Goal: Transaction & Acquisition: Purchase product/service

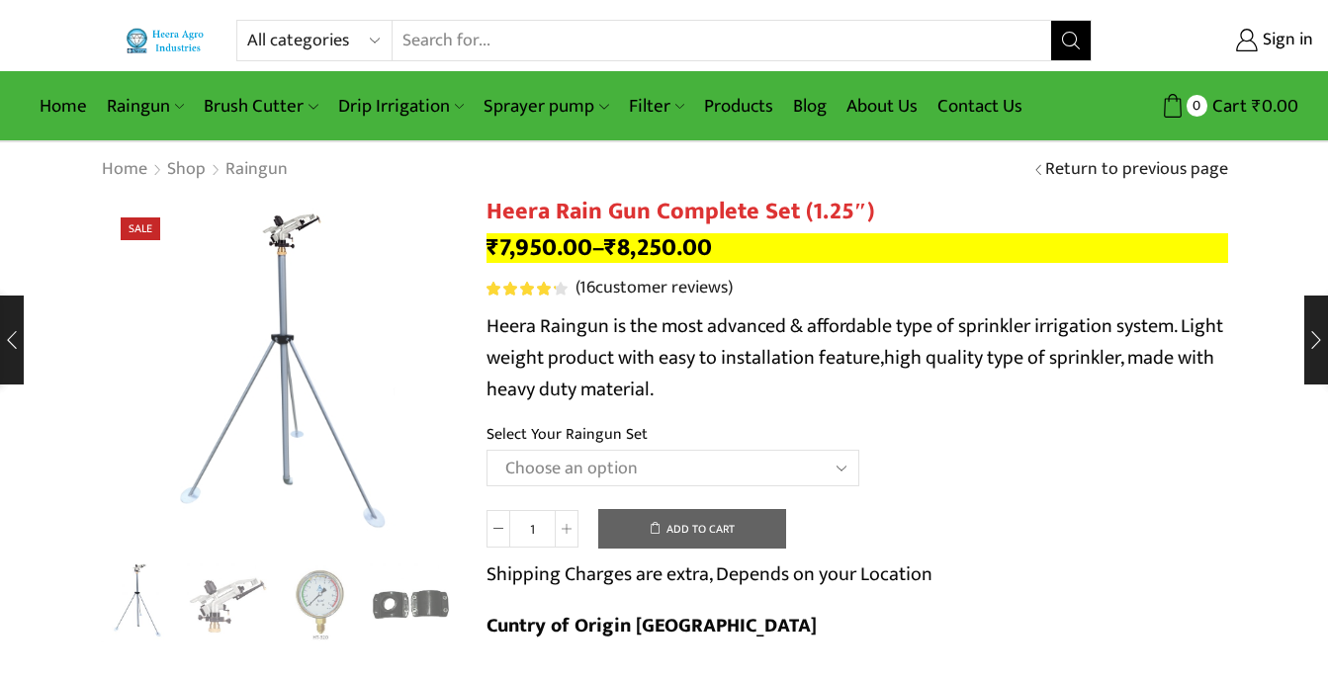
drag, startPoint x: 0, startPoint y: 0, endPoint x: 841, endPoint y: 465, distance: 961.2
click at [841, 465] on select "Choose an option Raingun Set for 2'' PVC Pipe Raingun Set for 2.5'' PVC Pipe Ra…" at bounding box center [672, 468] width 373 height 37
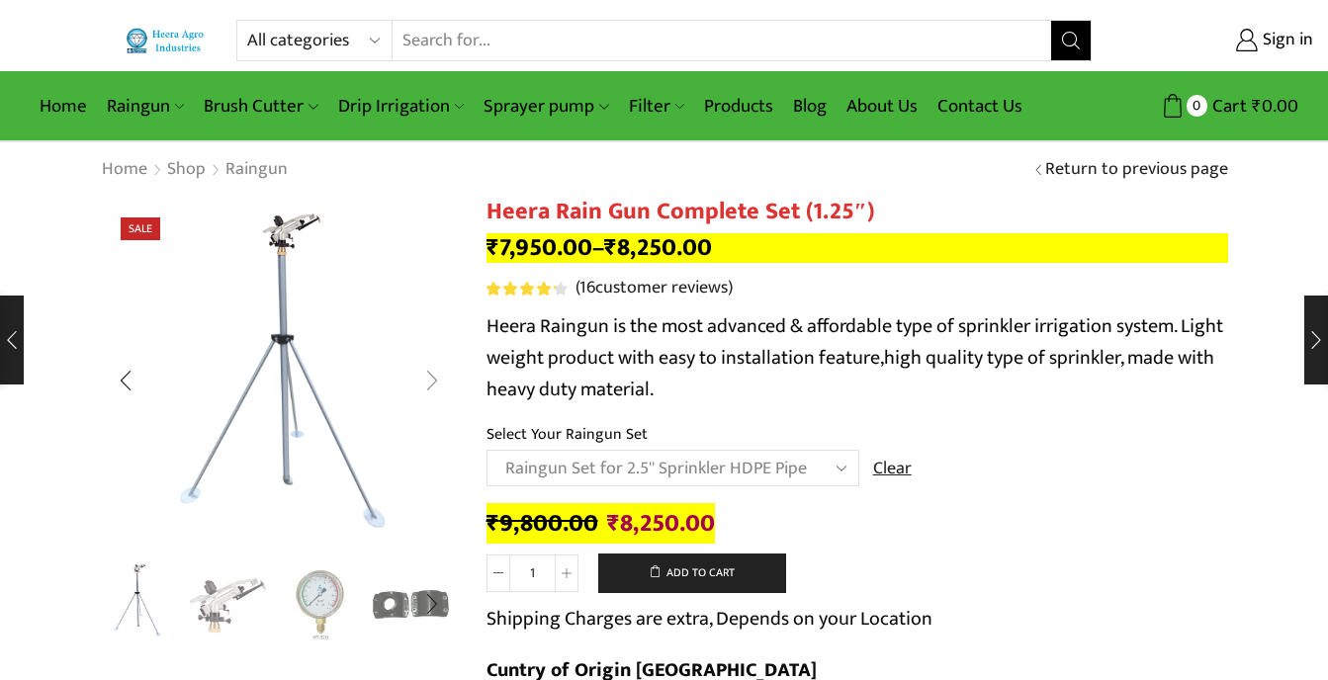
click at [438, 384] on div "Next slide" at bounding box center [431, 380] width 49 height 49
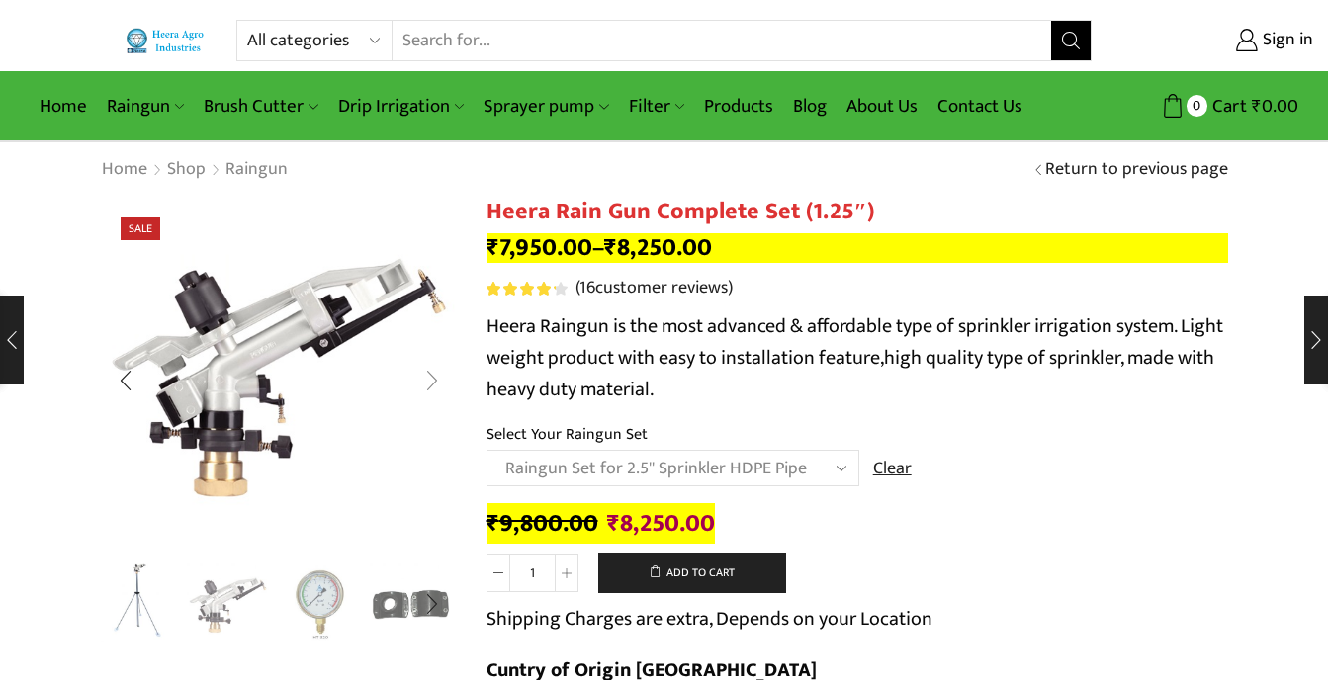
click at [438, 384] on div "Next slide" at bounding box center [431, 380] width 49 height 49
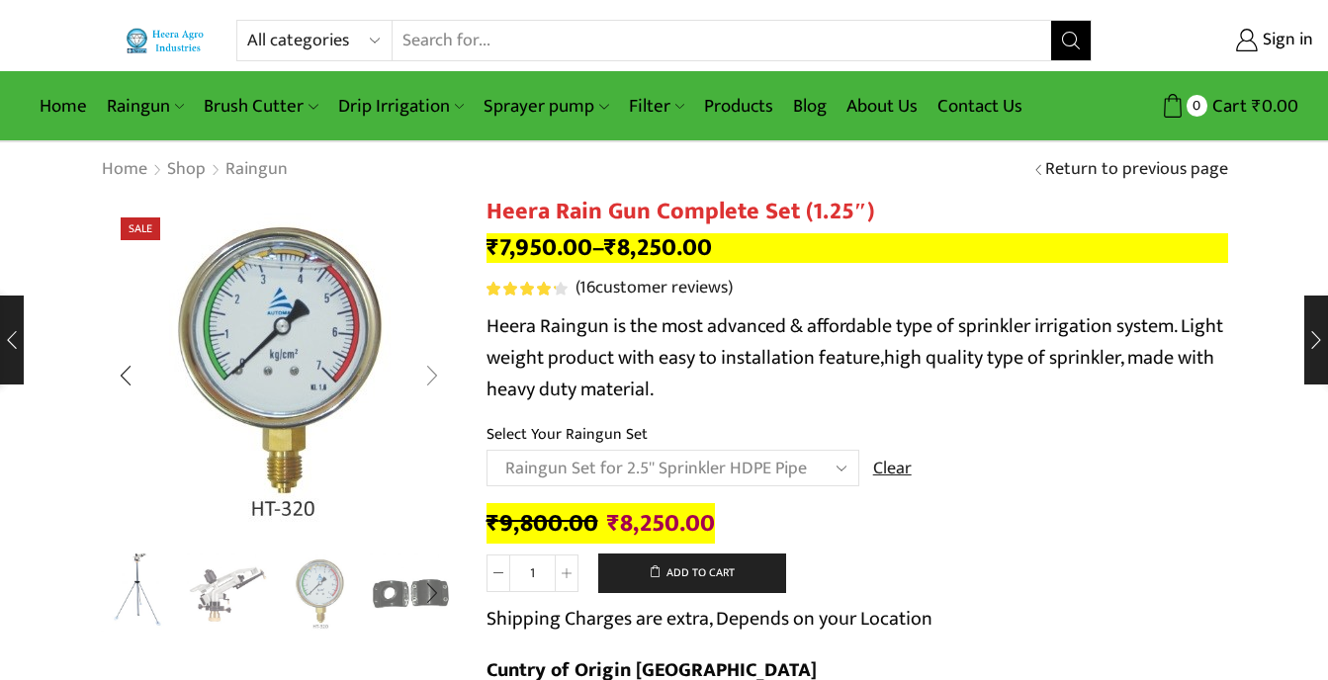
click at [438, 384] on div "Next slide" at bounding box center [431, 375] width 49 height 49
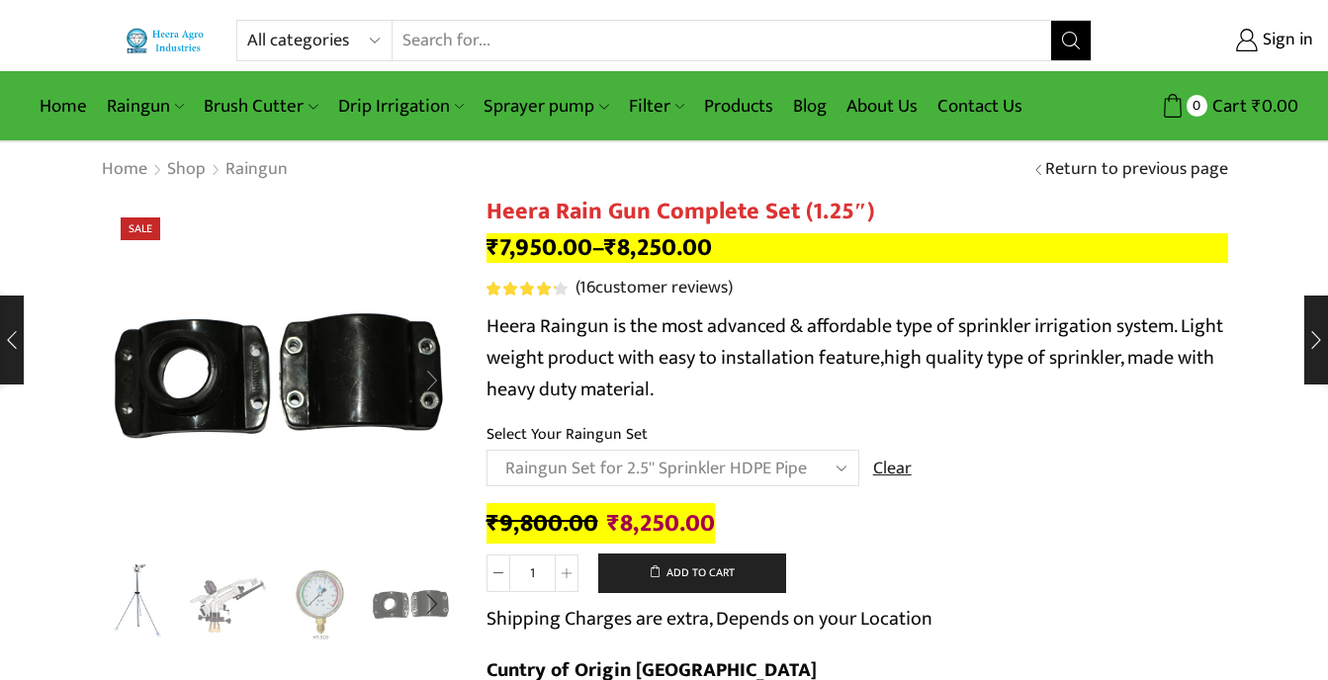
click at [438, 384] on div "Next slide" at bounding box center [431, 380] width 49 height 49
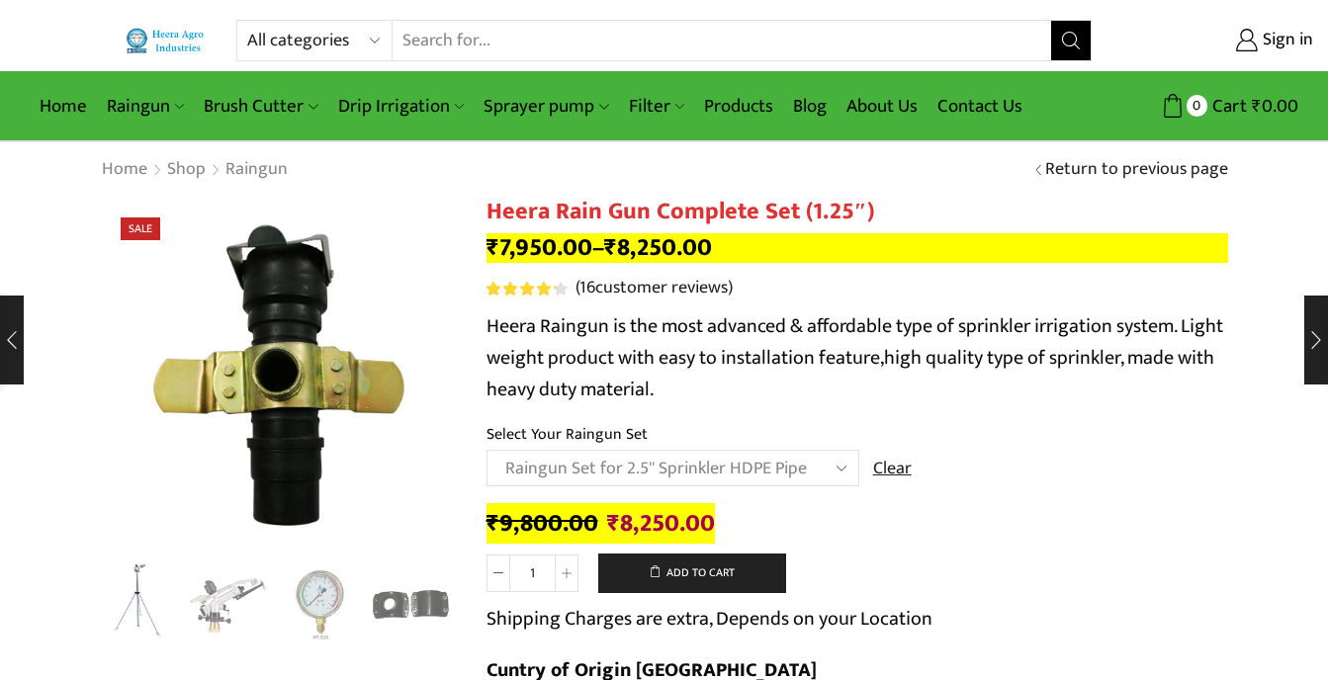
click at [672, 470] on select "Choose an option Raingun Set for 2'' PVC Pipe Raingun Set for 2.5'' PVC Pipe Ra…" at bounding box center [672, 468] width 373 height 37
click at [486, 450] on select "Choose an option Raingun Set for 2'' PVC Pipe Raingun Set for 2.5'' PVC Pipe Ra…" at bounding box center [672, 468] width 373 height 37
select select "Raingun Set for 2'' PVC Pipe"
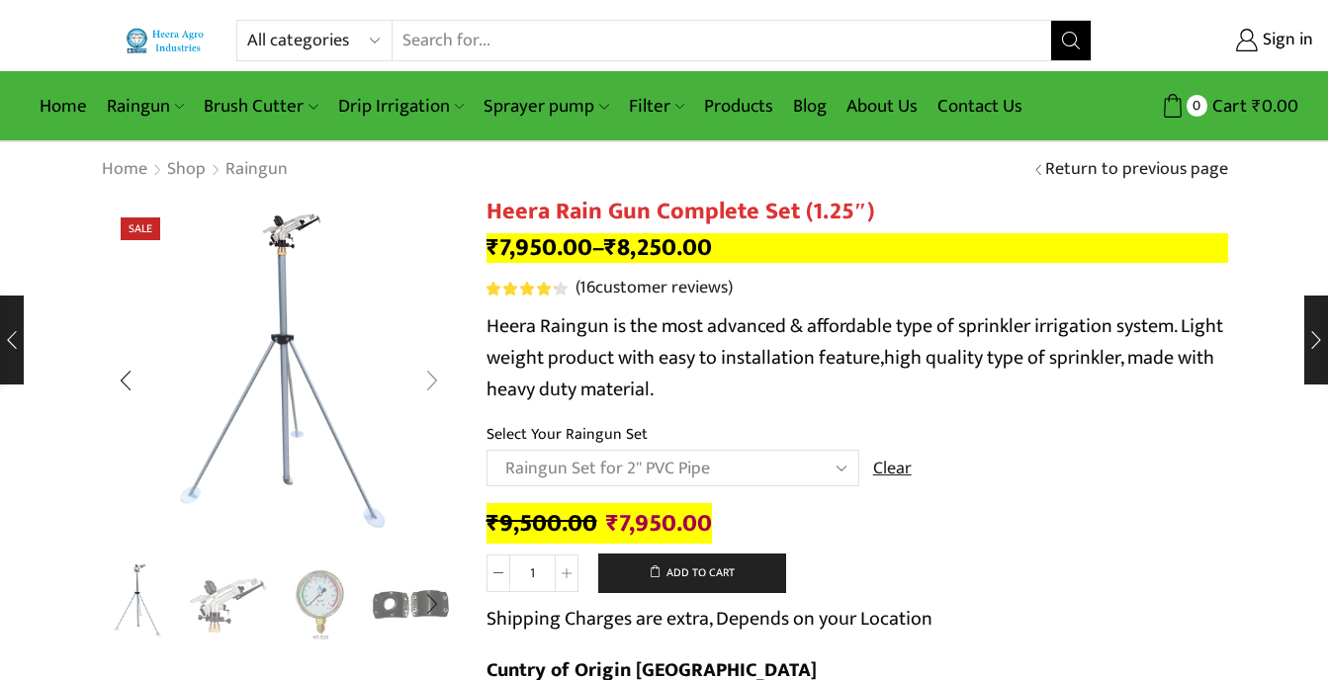
click at [438, 395] on div "Next slide" at bounding box center [431, 380] width 49 height 49
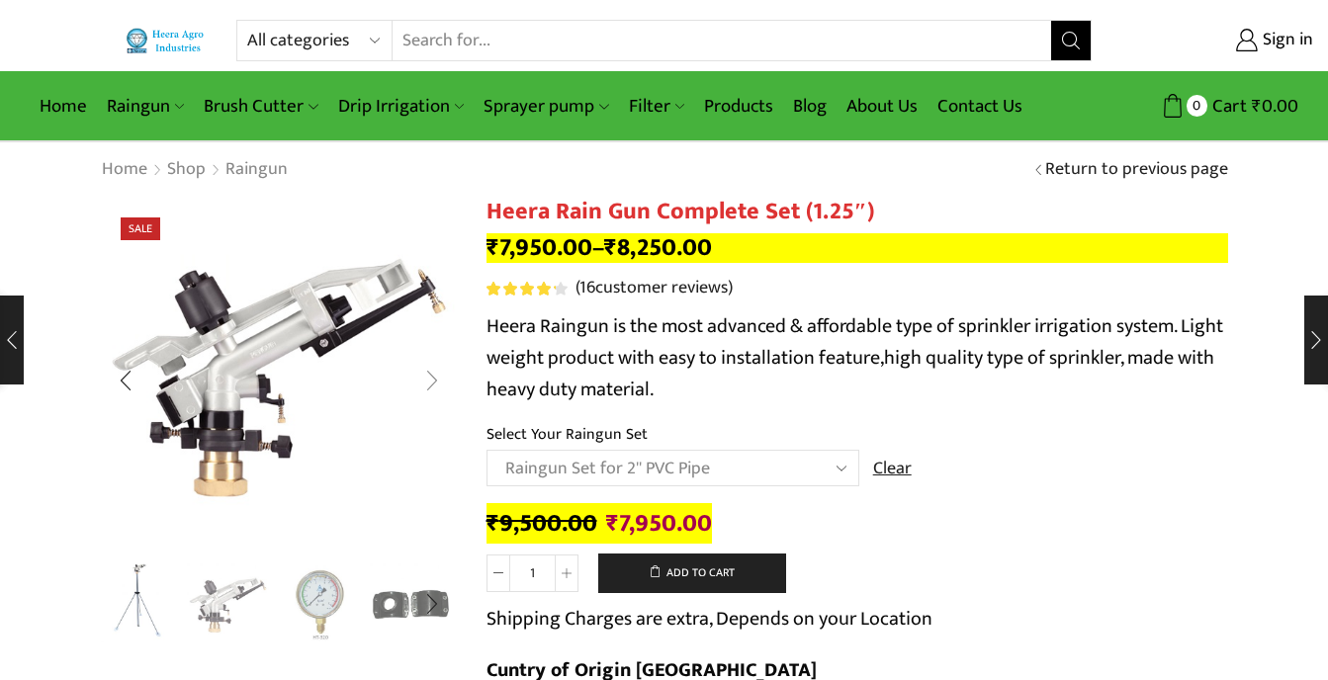
click at [427, 379] on div "Next slide" at bounding box center [431, 380] width 49 height 49
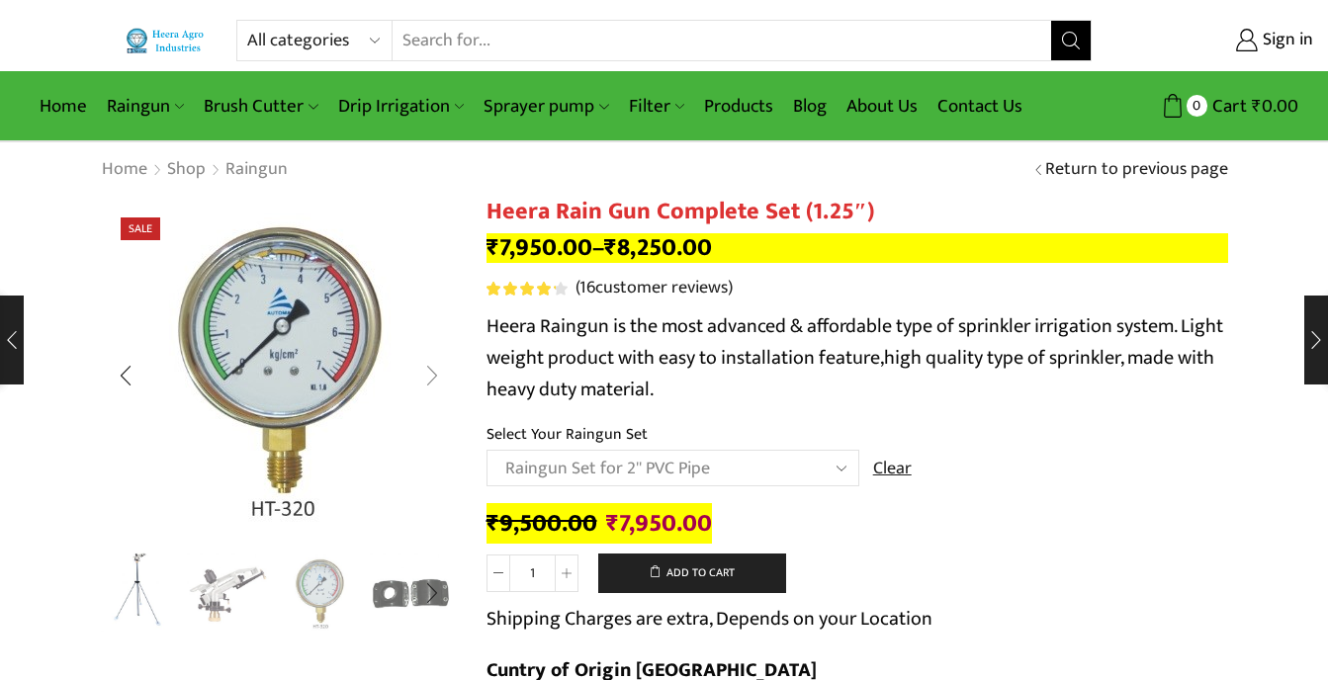
click at [427, 379] on div "Next slide" at bounding box center [431, 375] width 49 height 49
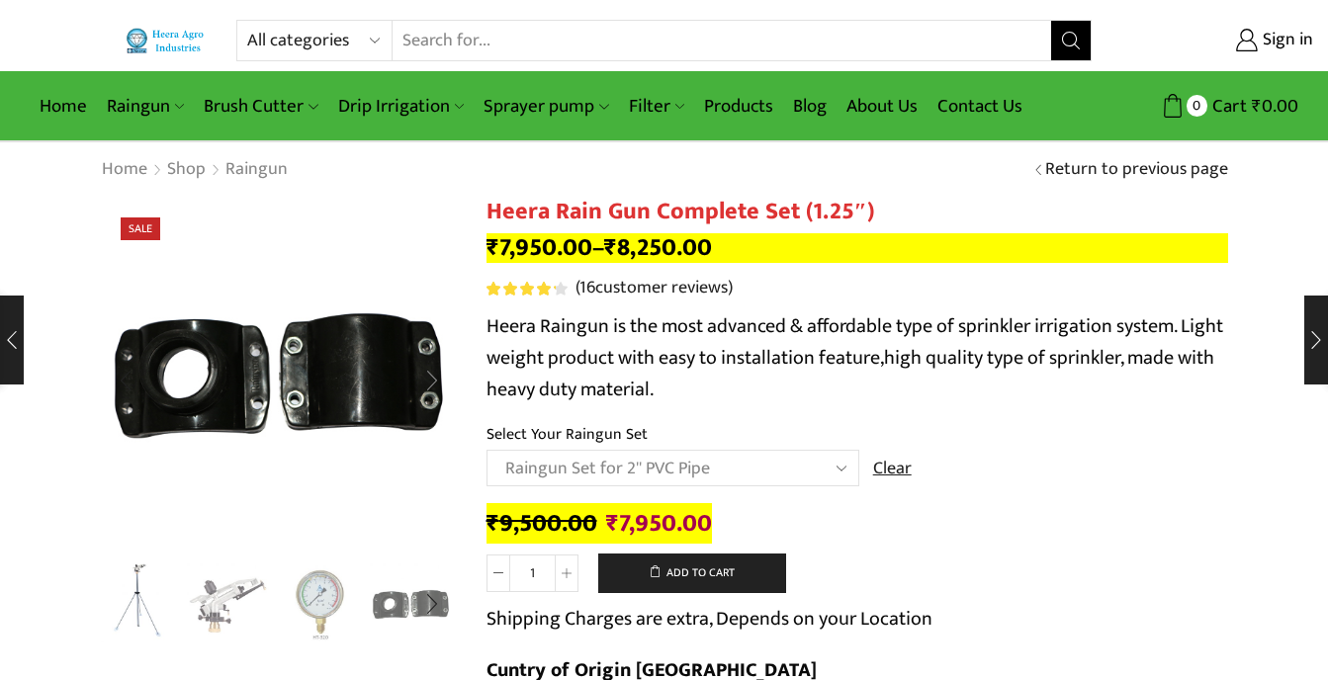
click at [427, 379] on div "Next slide" at bounding box center [431, 380] width 49 height 49
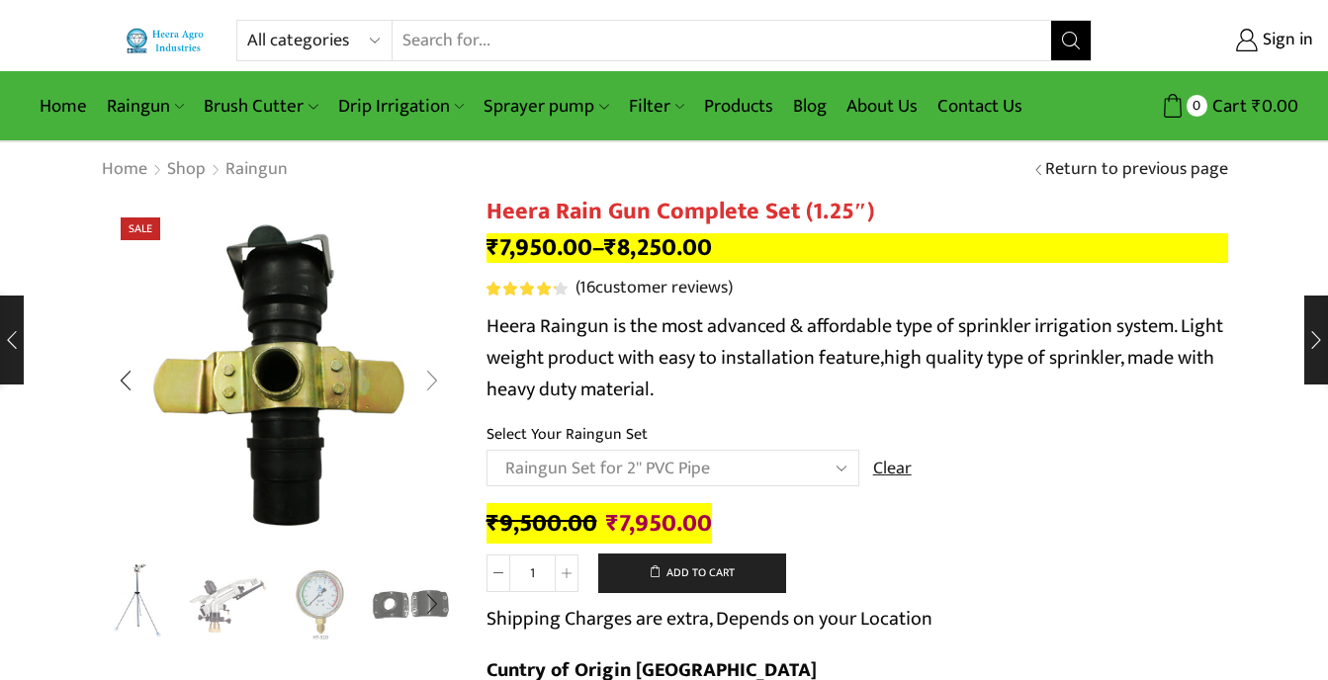
click at [429, 379] on div "Next slide" at bounding box center [431, 380] width 49 height 49
click at [516, 34] on input "Search input" at bounding box center [722, 41] width 658 height 40
type input "venturi"
click at [1051, 21] on button "Search" at bounding box center [1071, 41] width 40 height 40
